Goal: Find specific page/section: Find specific page/section

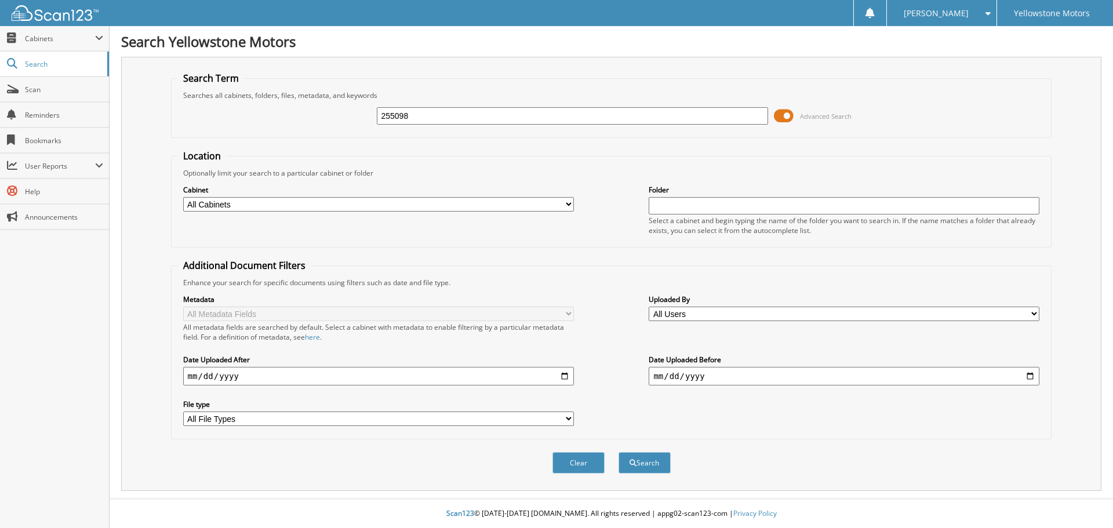
type input "255098"
click at [618, 452] on button "Search" at bounding box center [644, 462] width 52 height 21
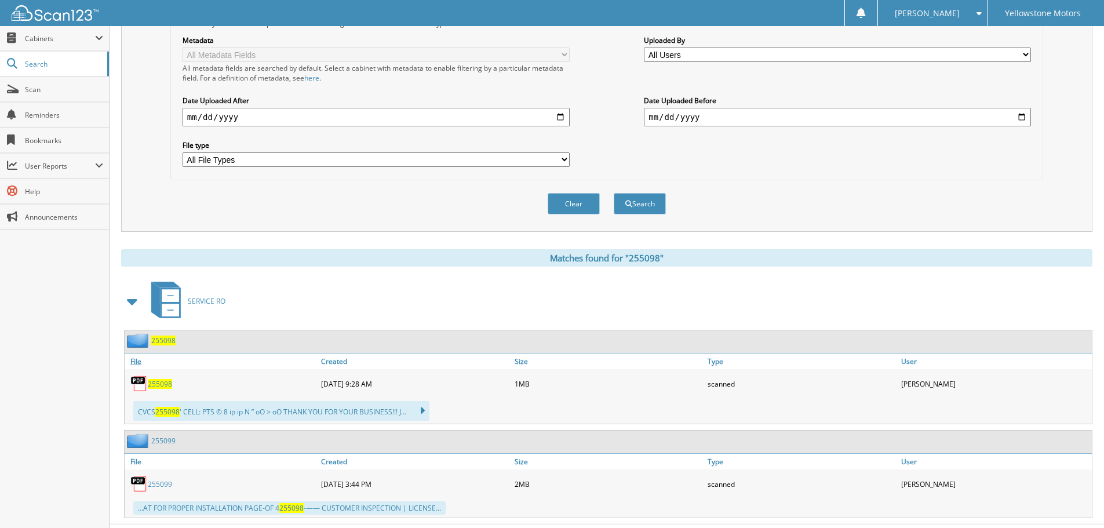
scroll to position [285, 0]
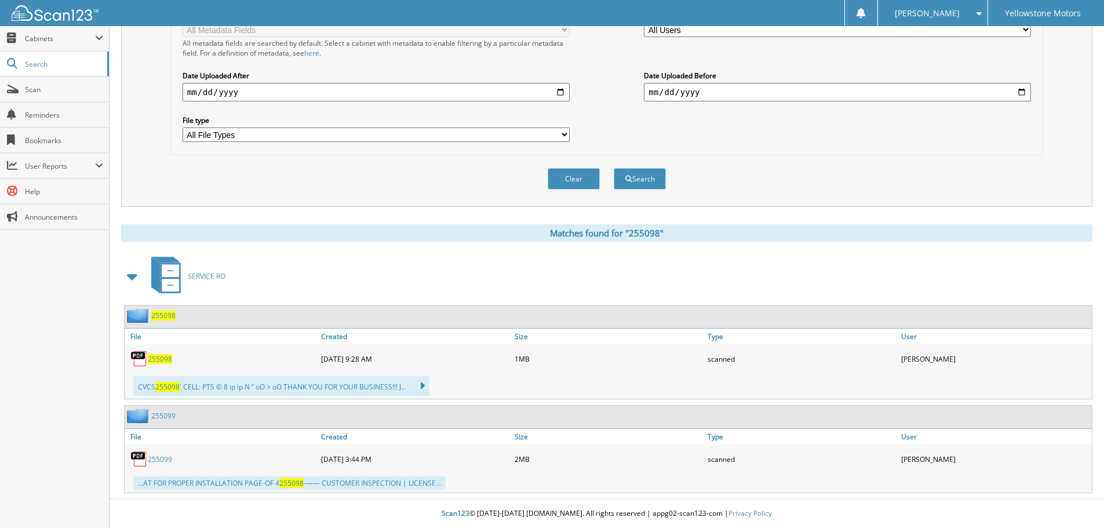
click at [159, 359] on span "255098" at bounding box center [160, 359] width 24 height 10
click at [163, 318] on span "255098" at bounding box center [163, 316] width 24 height 10
